Goal: Task Accomplishment & Management: Complete application form

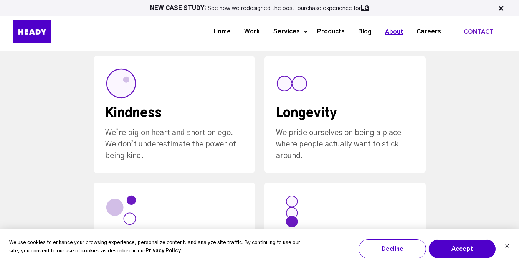
scroll to position [481, 0]
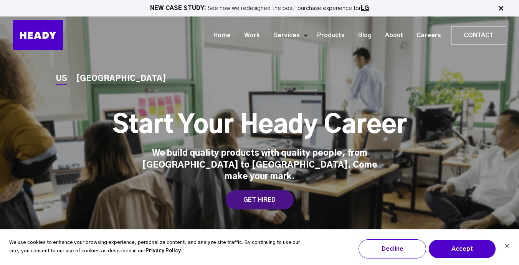
click at [251, 192] on div "GET HIRED" at bounding box center [260, 199] width 68 height 19
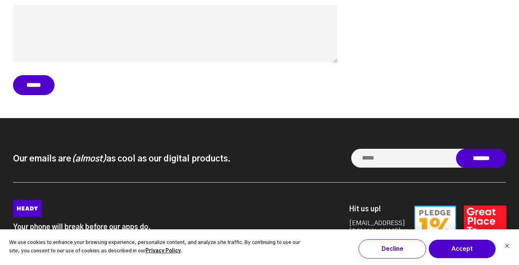
scroll to position [3452, 0]
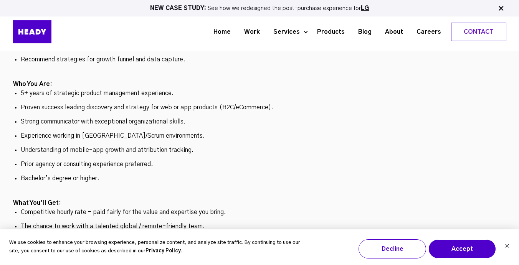
scroll to position [2334, 0]
